Goal: Task Accomplishment & Management: Complete application form

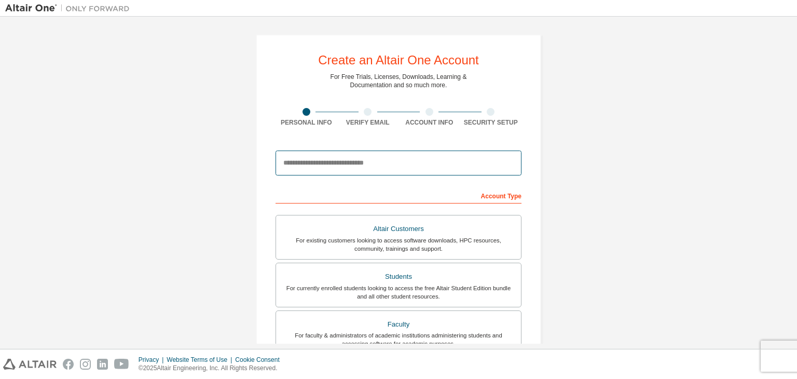
click at [317, 165] on input "email" at bounding box center [398, 162] width 246 height 25
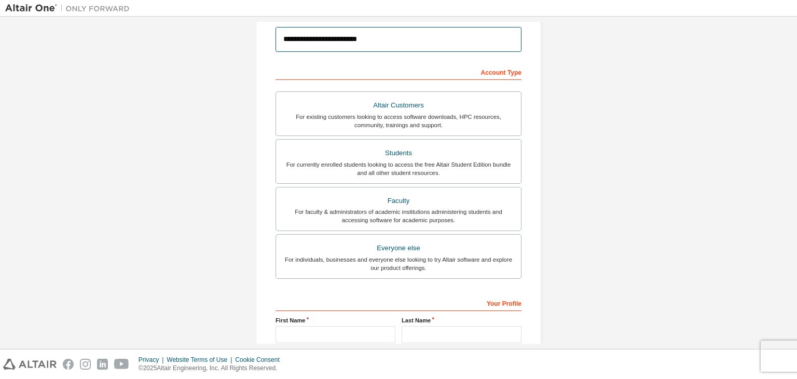
scroll to position [104, 0]
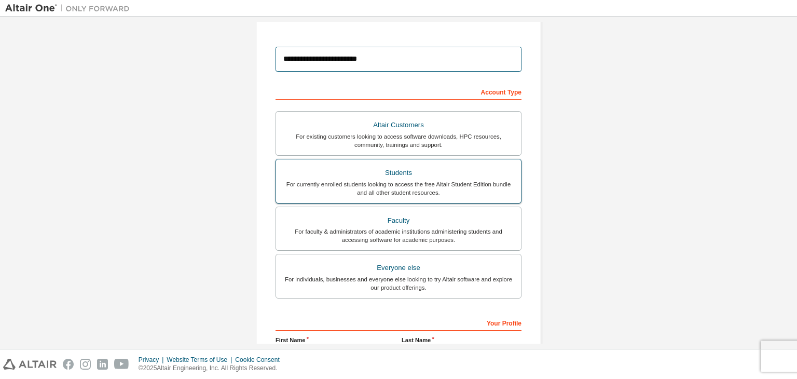
type input "**********"
click at [421, 175] on div "Students" at bounding box center [398, 172] width 232 height 15
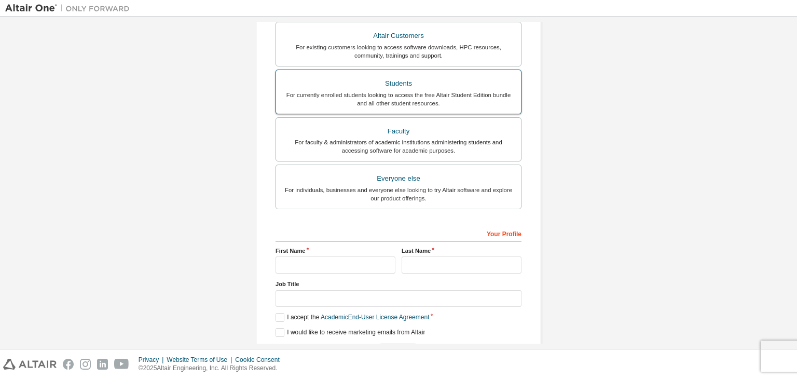
scroll to position [226, 0]
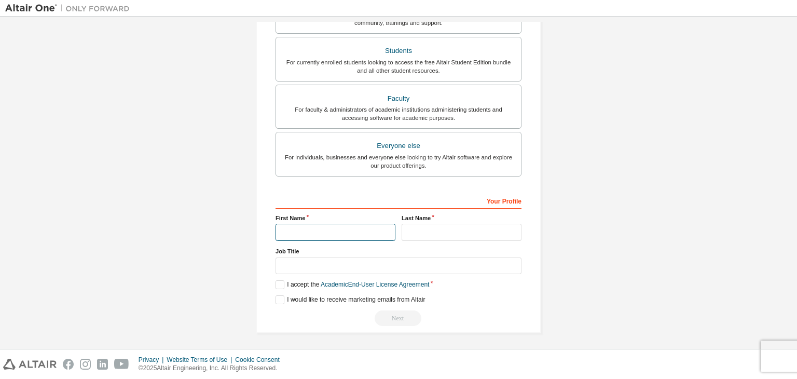
click at [344, 224] on input "text" at bounding box center [335, 232] width 120 height 17
type input "******"
type input "********"
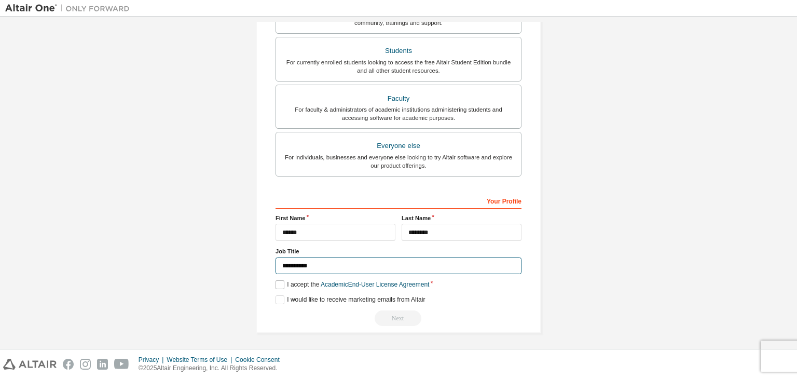
type input "**********"
click at [281, 285] on label "I accept the Academic End-User License Agreement" at bounding box center [352, 284] width 154 height 9
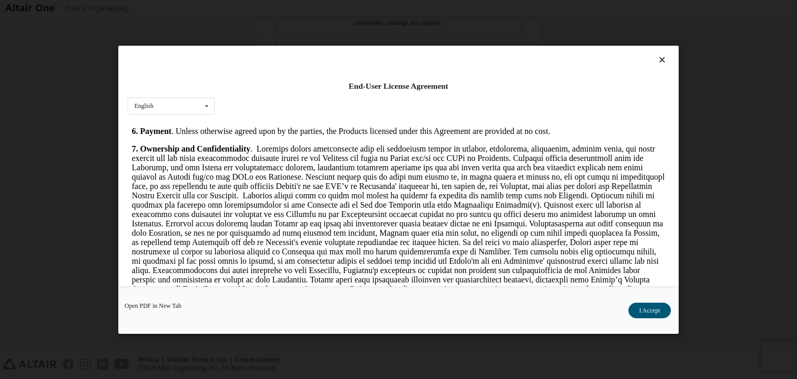
scroll to position [985, 0]
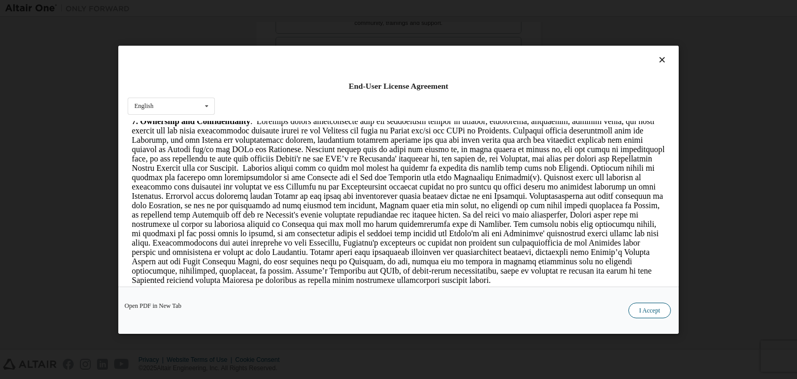
click at [649, 313] on button "I Accept" at bounding box center [649, 310] width 43 height 16
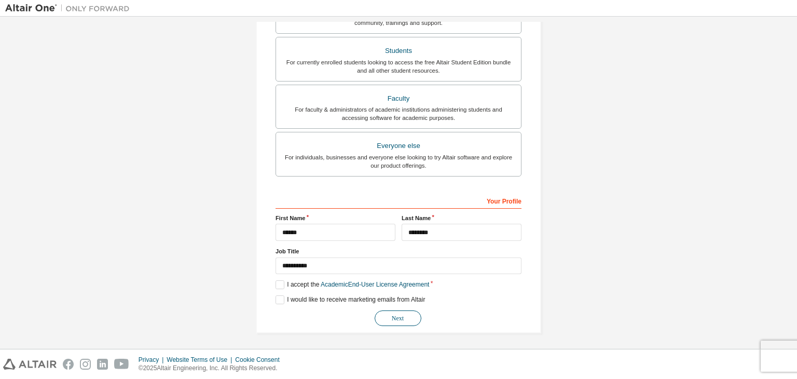
click at [408, 314] on button "Next" at bounding box center [397, 318] width 47 height 16
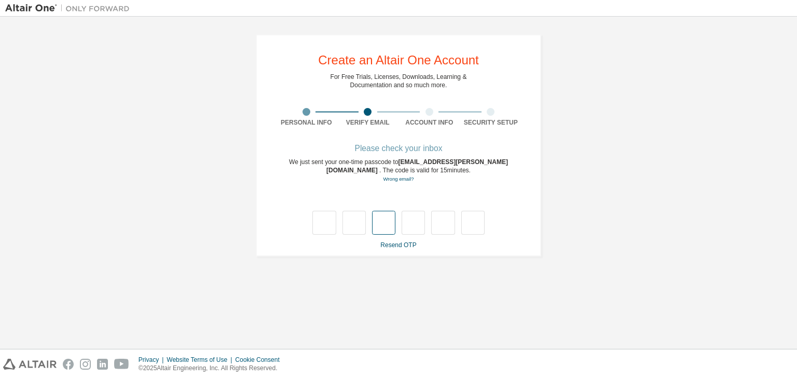
type input "*"
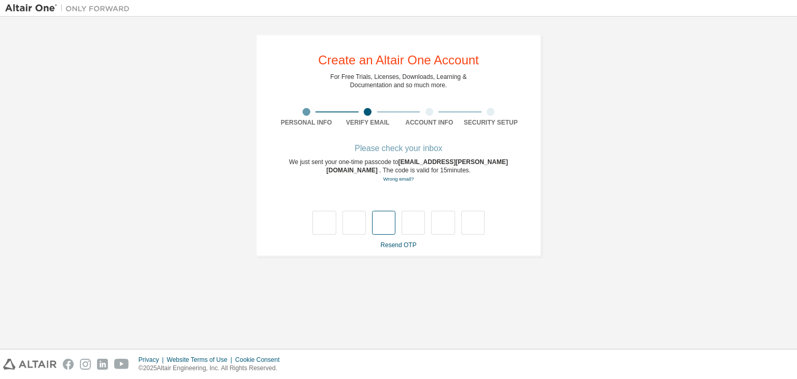
type input "*"
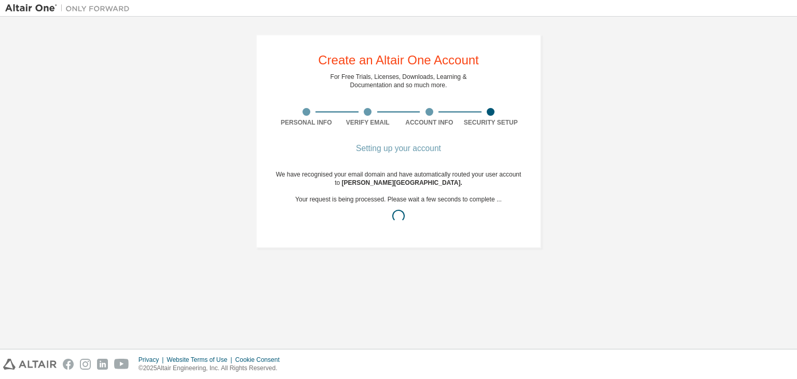
drag, startPoint x: 319, startPoint y: 218, endPoint x: 332, endPoint y: 219, distance: 12.5
click at [321, 218] on div at bounding box center [398, 216] width 246 height 12
click at [333, 219] on div at bounding box center [398, 216] width 246 height 12
click at [369, 220] on div at bounding box center [398, 216] width 246 height 12
click at [311, 216] on div at bounding box center [398, 216] width 246 height 12
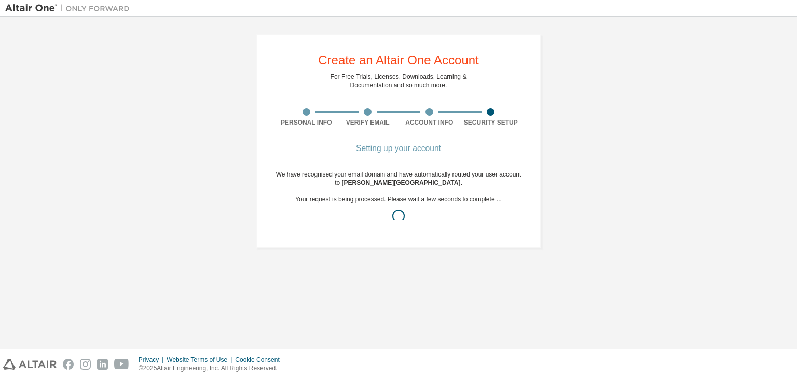
click at [374, 216] on div at bounding box center [398, 216] width 246 height 12
click at [386, 224] on div "We have recognised your email domain and have automatically routed your user ac…" at bounding box center [398, 199] width 246 height 58
click at [397, 219] on span at bounding box center [397, 215] width 15 height 15
